Goal: Communication & Community: Answer question/provide support

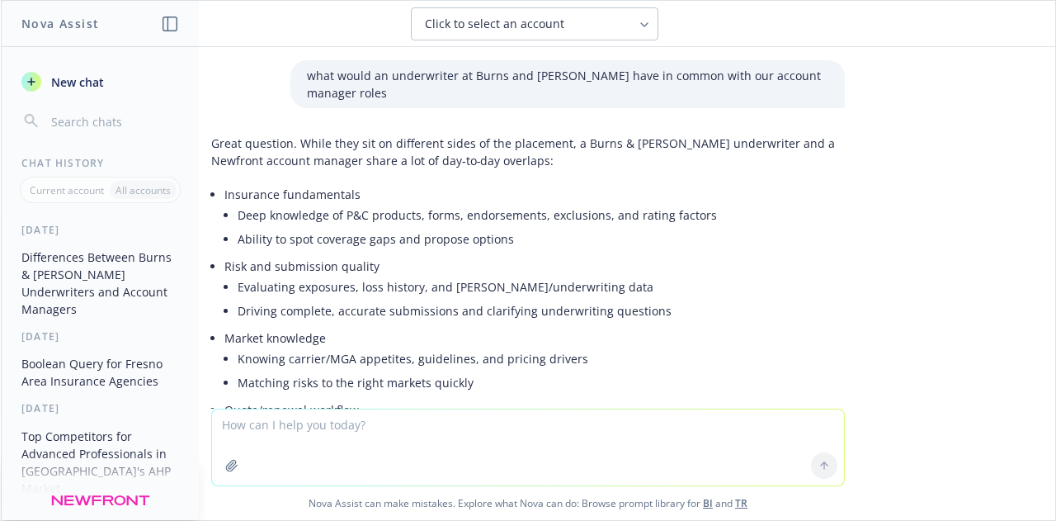
scroll to position [2465, 0]
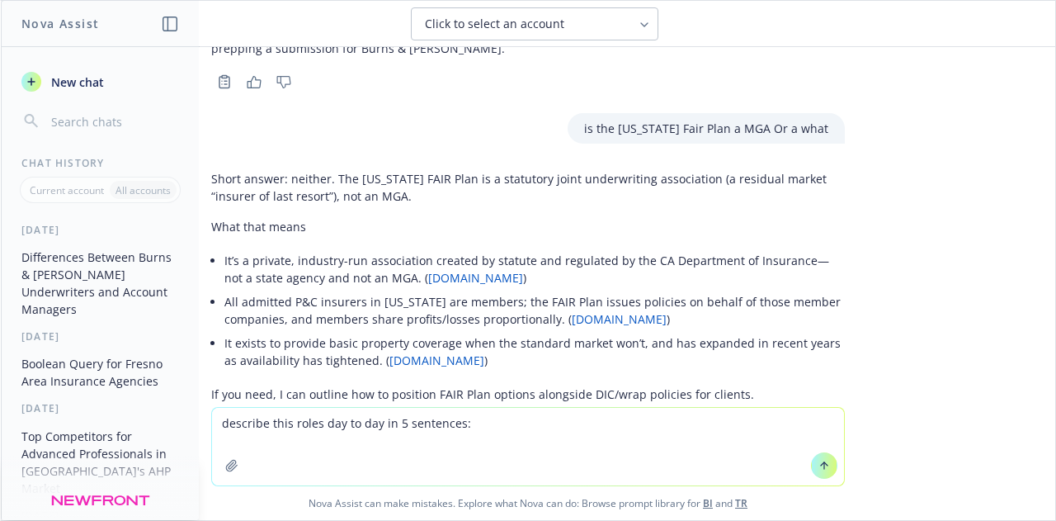
type textarea "loremips dolo sitam con ad eli se 9 doeiusmod: TEMPORI: Utla etdolore ma aliqua…"
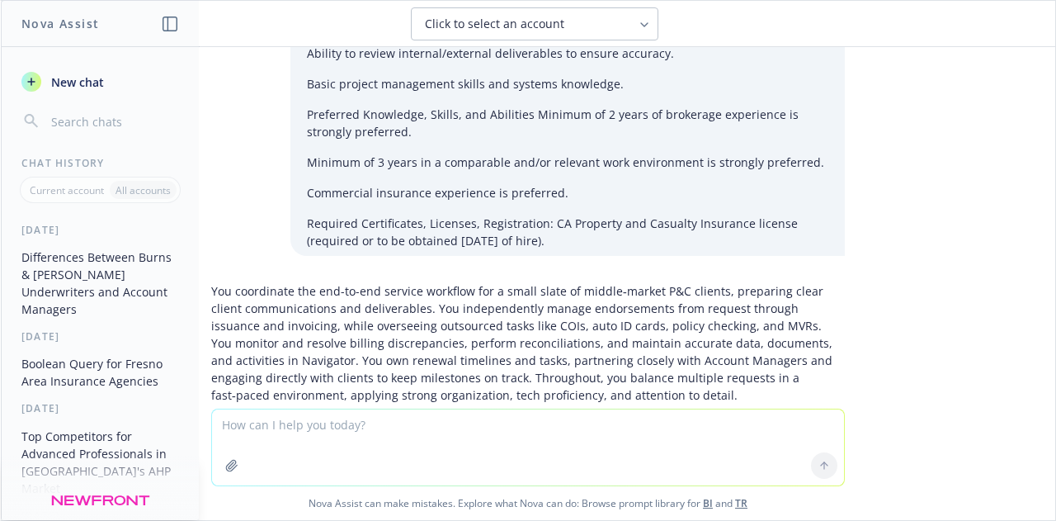
scroll to position [3849, 0]
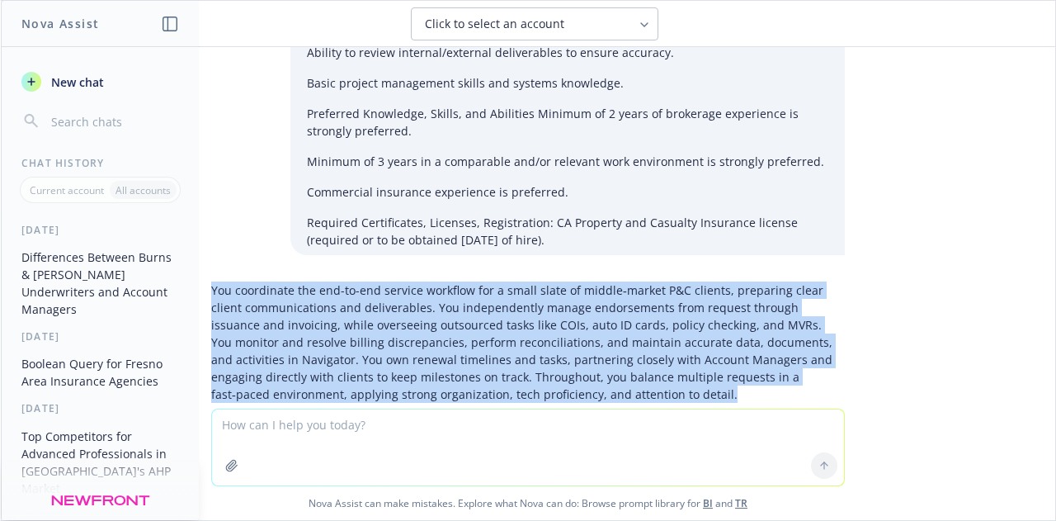
drag, startPoint x: 549, startPoint y: 332, endPoint x: 201, endPoint y: 222, distance: 364.3
click at [211, 281] on p "You coordinate the end-to-end service workflow for a small slate of middle‑mark…" at bounding box center [528, 341] width 634 height 121
copy p "You coordinate the end-to-end service workflow for a small slate of middle‑mark…"
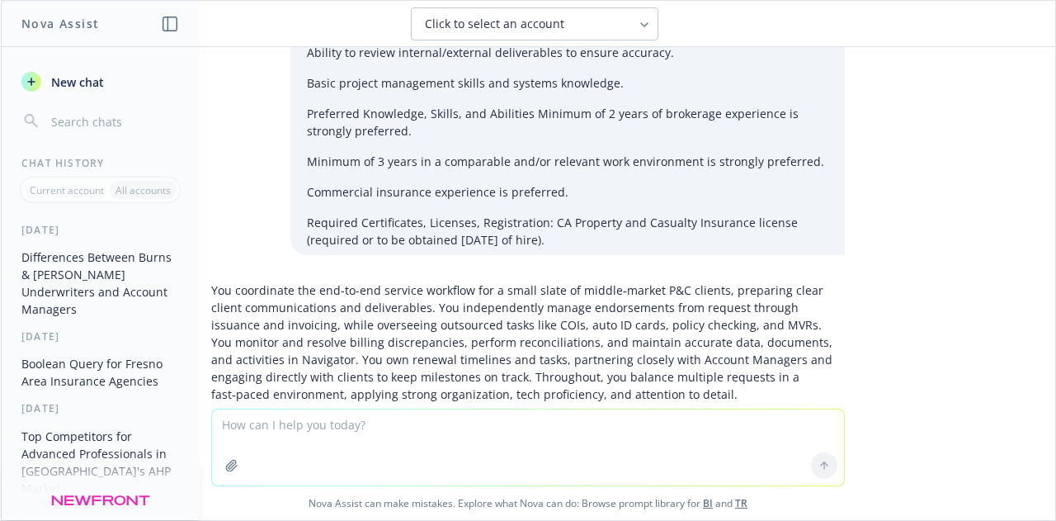
click at [303, 428] on textarea at bounding box center [528, 447] width 632 height 76
type textarea "s"
